Goal: Task Accomplishment & Management: Complete application form

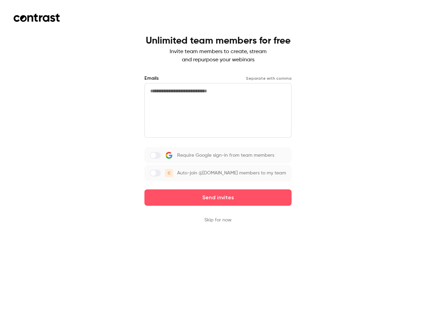
click at [218, 163] on div "Require Google sign-in from team members C Auto-join @[DOMAIN_NAME] members to …" at bounding box center [217, 164] width 147 height 34
click at [218, 197] on button "Send invites" at bounding box center [217, 197] width 147 height 16
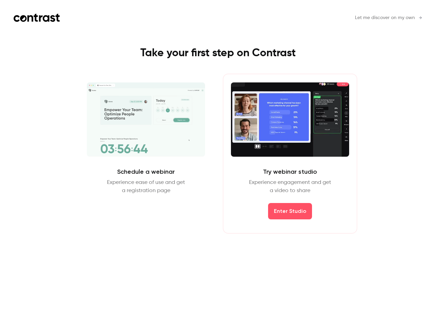
click at [218, 220] on div "Schedule a webinar Experience ease of use and get a registration page Schedule …" at bounding box center [218, 153] width 306 height 160
